Goal: Information Seeking & Learning: Find contact information

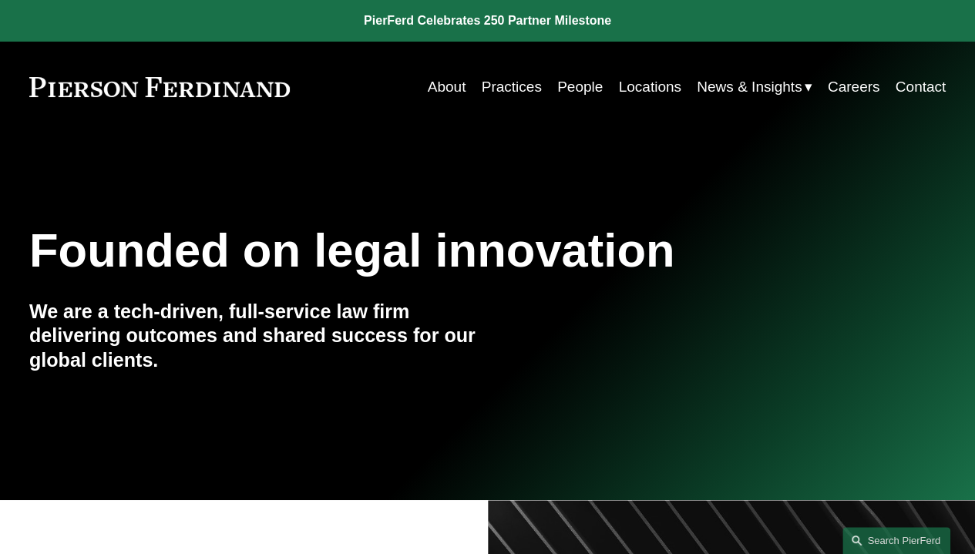
click at [573, 87] on link "People" at bounding box center [579, 86] width 45 height 29
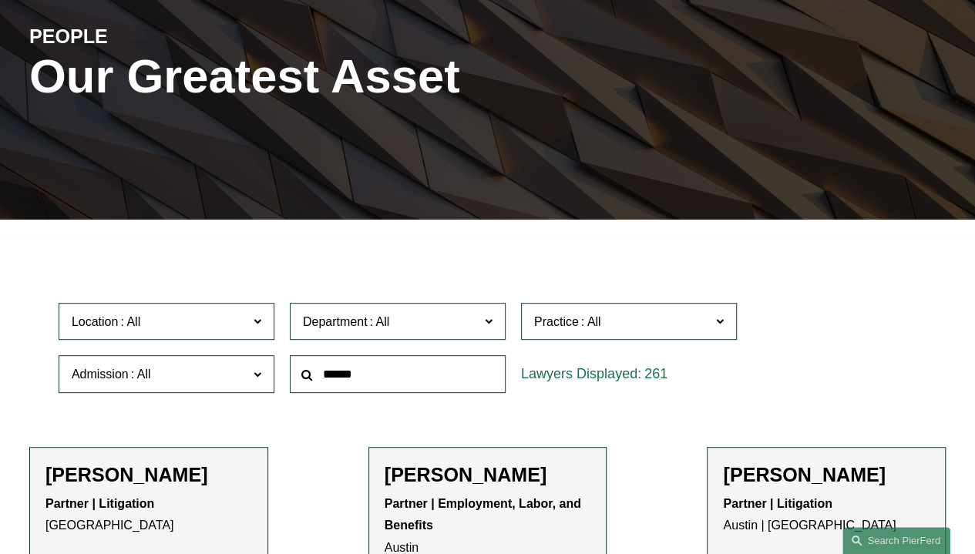
scroll to position [154, 0]
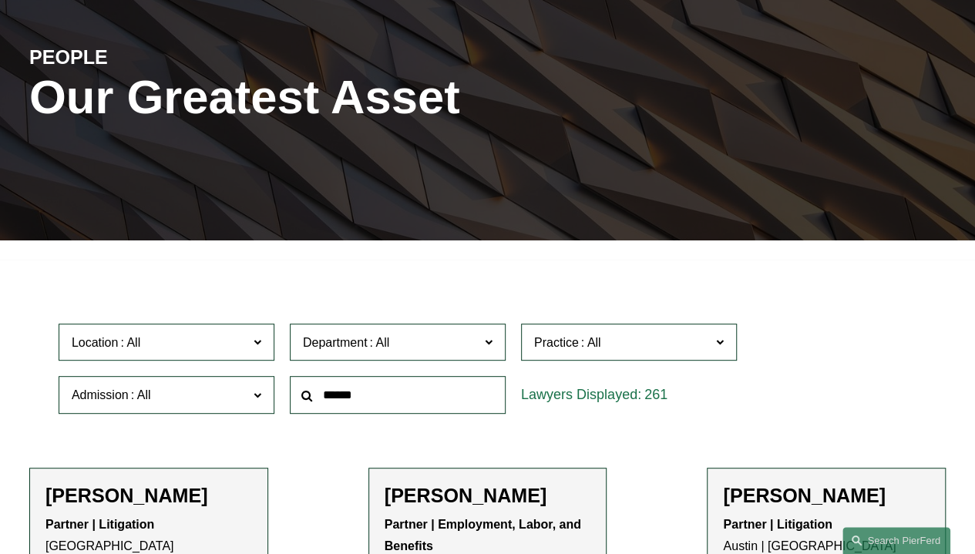
click at [725, 344] on label "Practice" at bounding box center [629, 343] width 216 height 38
click at [0, 0] on link "Cyber, Privacy & Technology" at bounding box center [0, 0] width 0 height 0
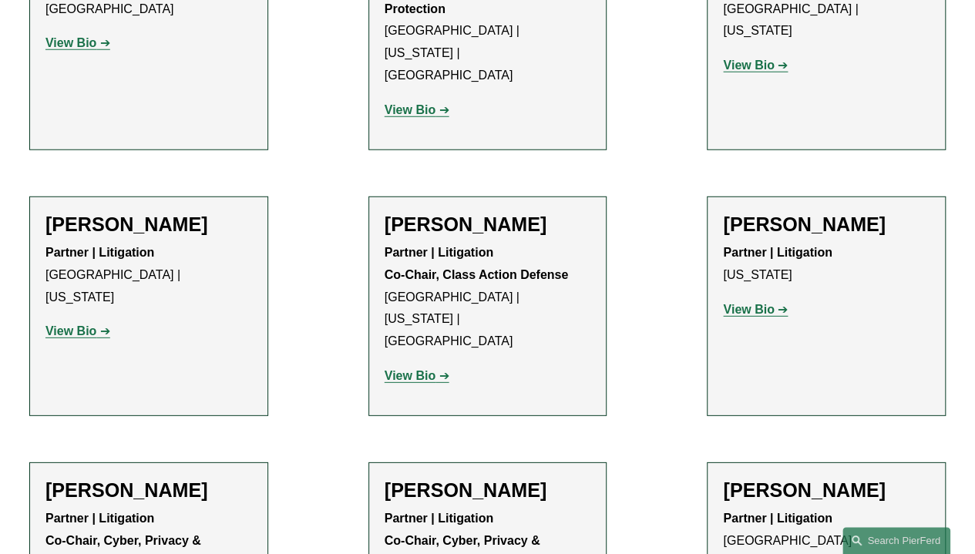
scroll to position [2161, 0]
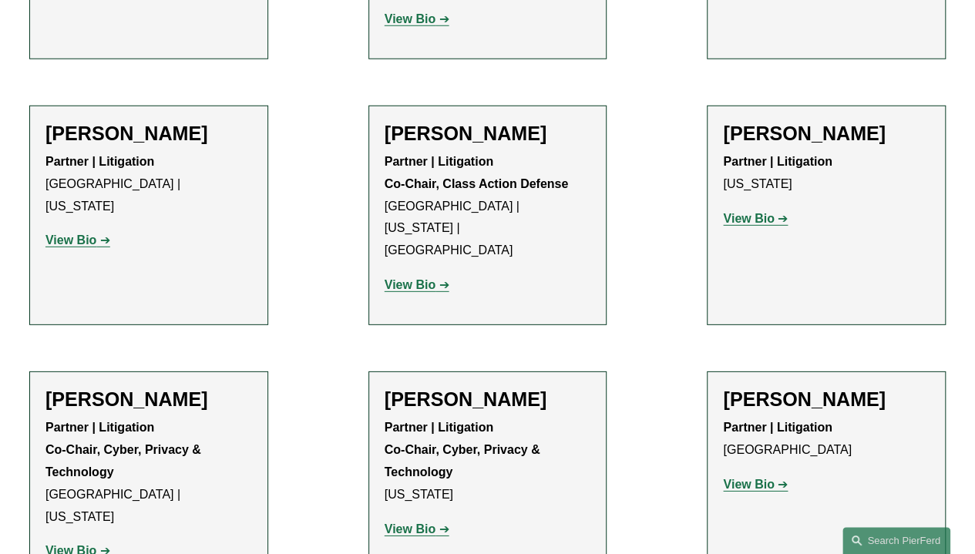
click at [414, 522] on strong "View Bio" at bounding box center [409, 528] width 51 height 13
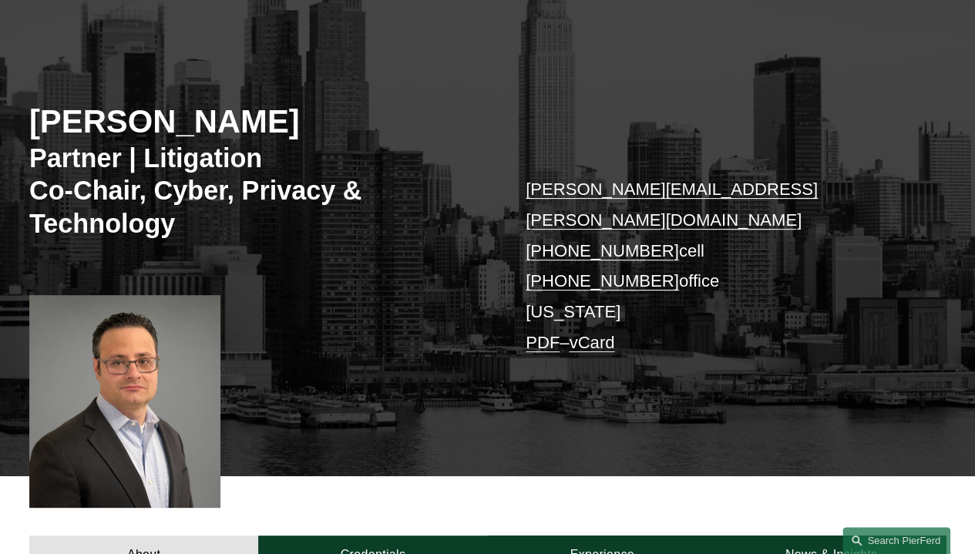
scroll to position [154, 0]
